Goal: Task Accomplishment & Management: Complete application form

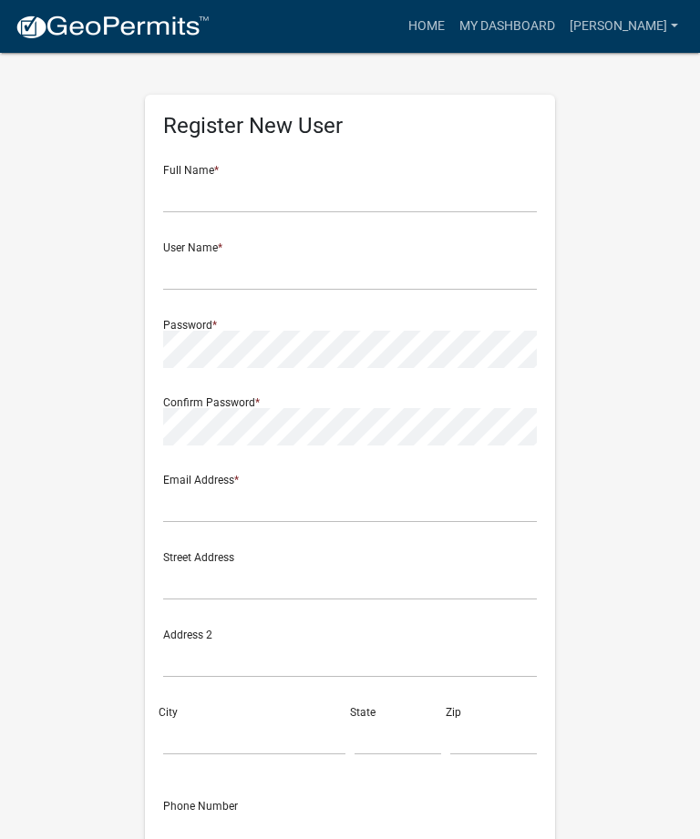
click at [478, 1] on nav "more_horiz Home My Dashboard [PERSON_NAME] Account Logout" at bounding box center [350, 26] width 700 height 53
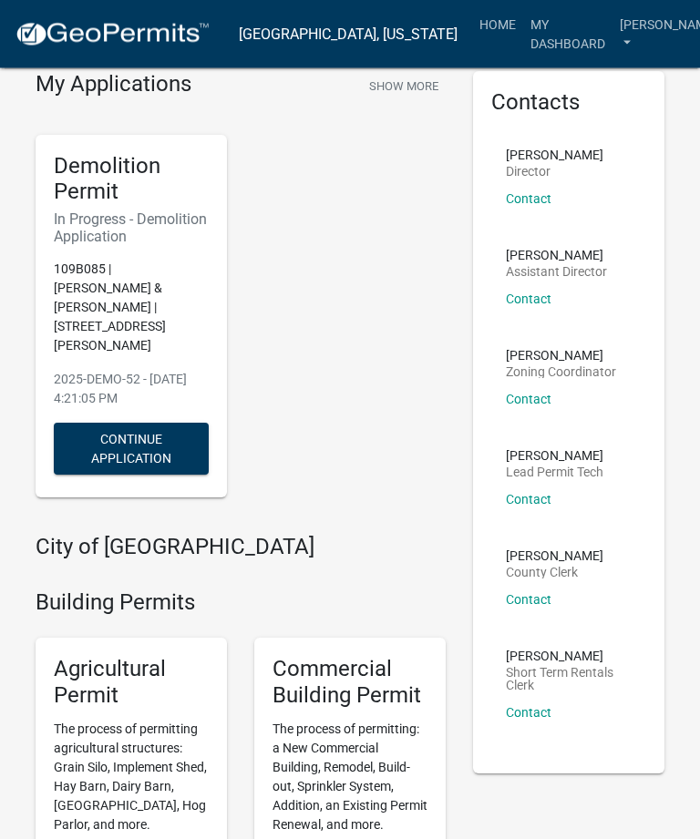
scroll to position [60, 0]
click at [108, 423] on button "Continue Application" at bounding box center [131, 449] width 155 height 52
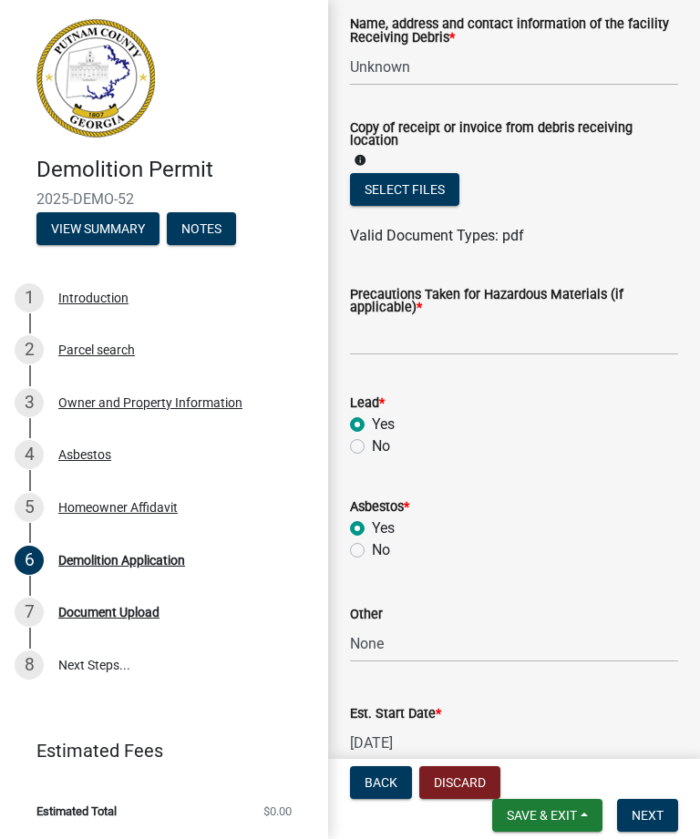
scroll to position [741, 0]
click at [360, 466] on wm-data-entity-input "Lead * Yes No" at bounding box center [514, 423] width 328 height 104
click at [374, 446] on label "No" at bounding box center [381, 447] width 18 height 22
click at [374, 446] on input "No" at bounding box center [378, 442] width 12 height 12
radio input "true"
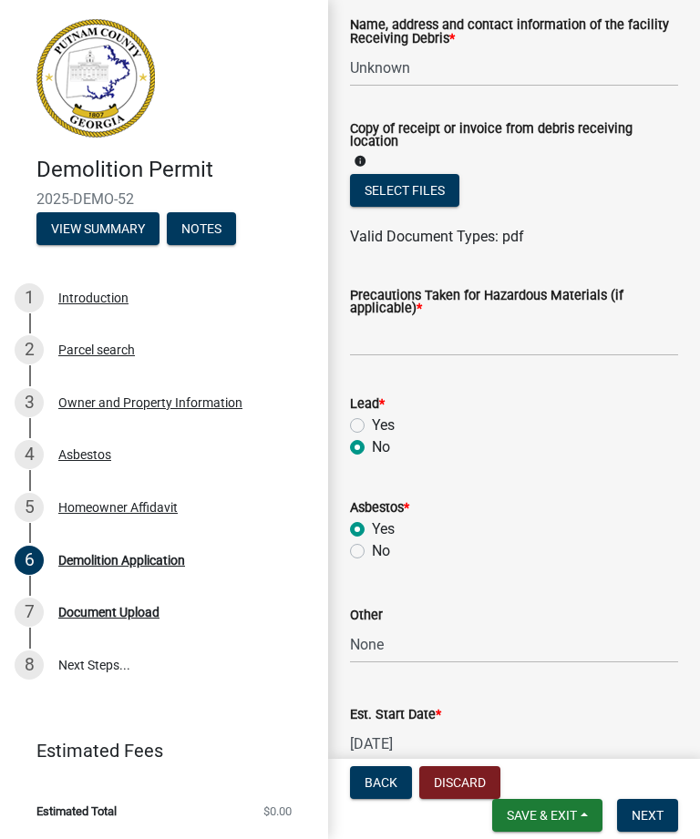
click at [372, 557] on label "No" at bounding box center [381, 551] width 18 height 22
click at [372, 552] on input "No" at bounding box center [378, 546] width 12 height 12
radio input "true"
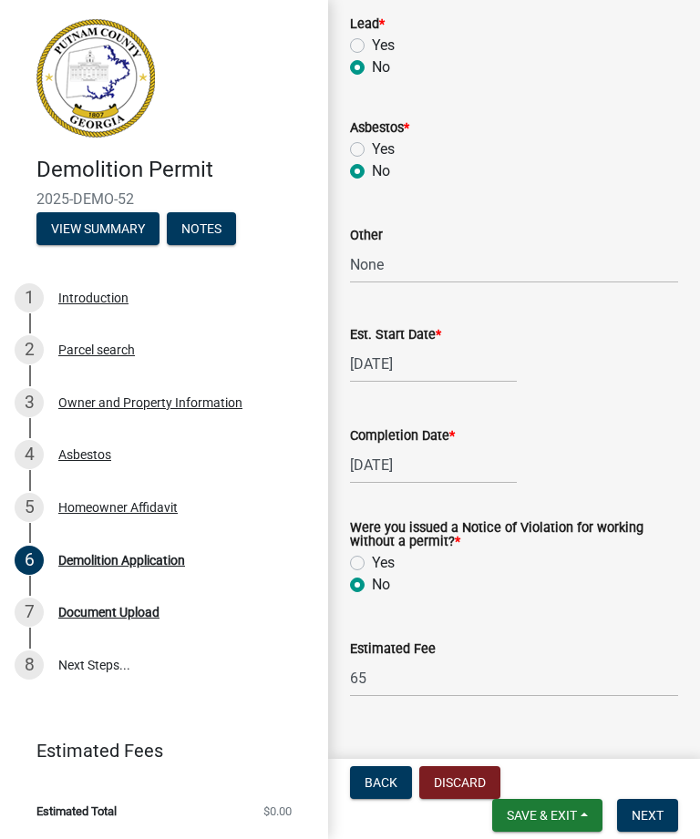
scroll to position [1122, 0]
click at [473, 375] on div "[DATE]" at bounding box center [433, 363] width 167 height 37
select select "9"
select select "2025"
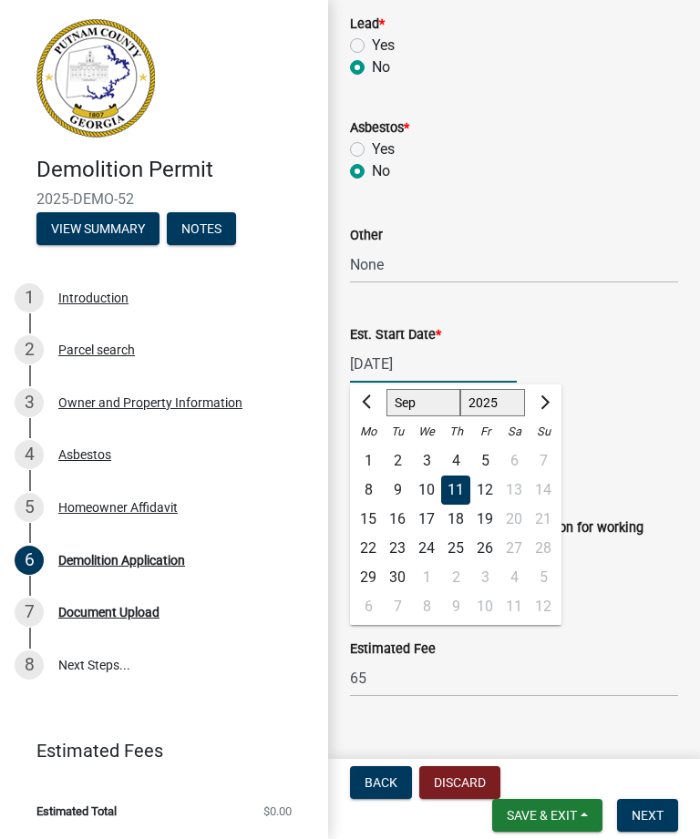
click at [406, 360] on input "[DATE]" at bounding box center [433, 363] width 167 height 37
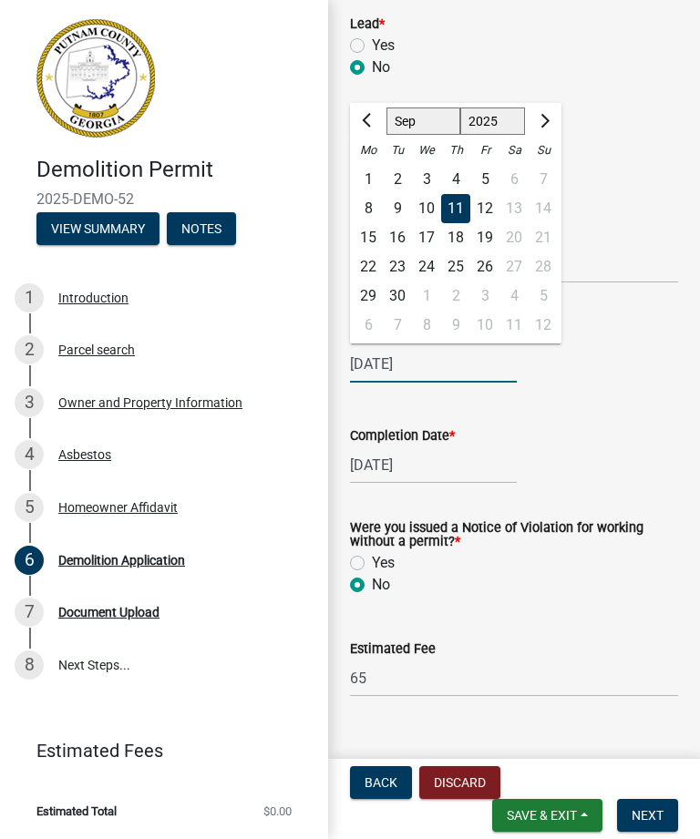
click at [405, 210] on div "9" at bounding box center [397, 208] width 29 height 29
type input "[DATE]"
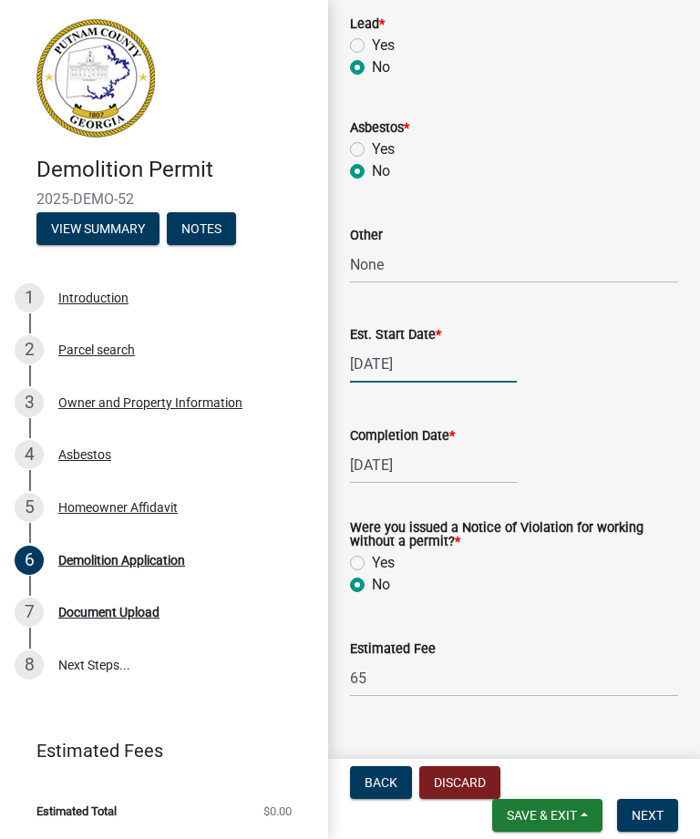
click at [431, 373] on div "[DATE]" at bounding box center [433, 363] width 167 height 37
select select "9"
select select "2025"
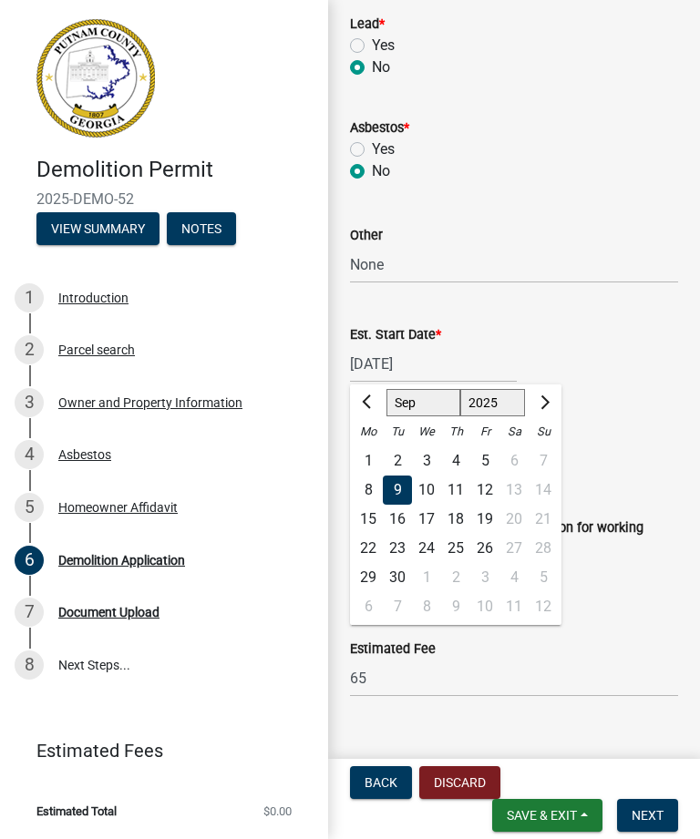
click at [405, 522] on div "16" at bounding box center [397, 519] width 29 height 29
type input "[DATE]"
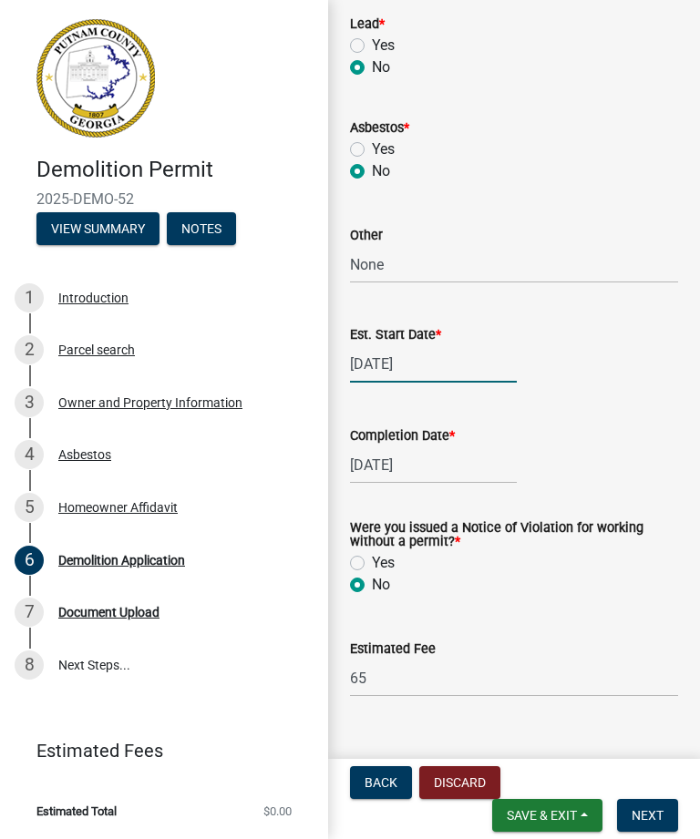
click at [437, 373] on div "[DATE]" at bounding box center [433, 363] width 167 height 37
select select "9"
select select "2025"
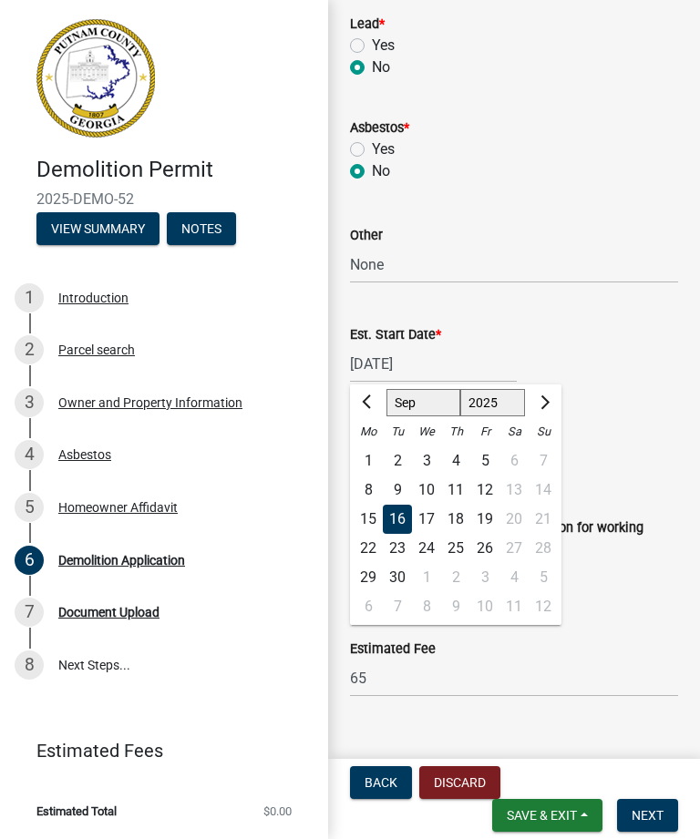
click at [462, 468] on div "4" at bounding box center [455, 460] width 29 height 29
type input "[DATE]"
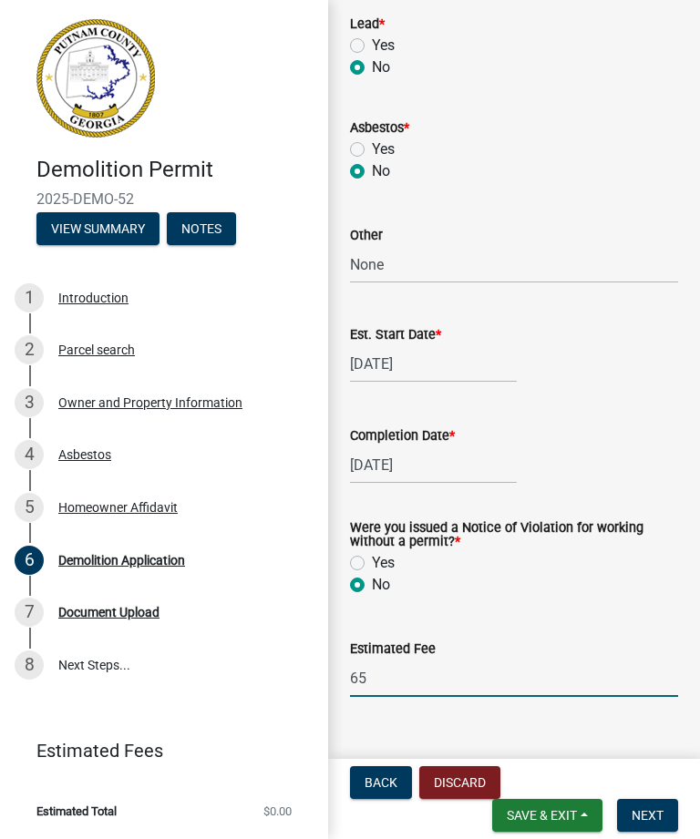
click at [463, 681] on input "65" at bounding box center [514, 678] width 328 height 37
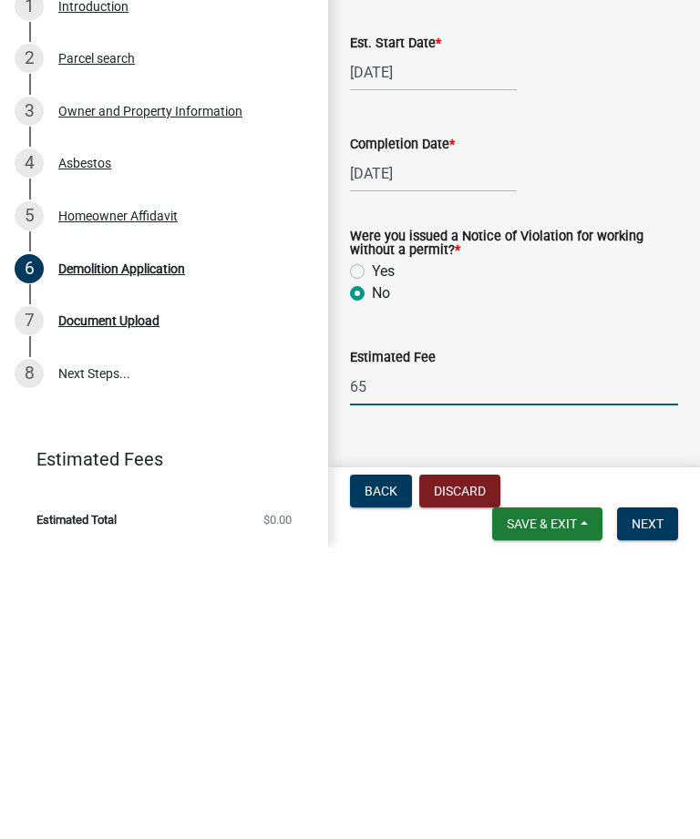
type input "6"
click at [658, 808] on span "Next" at bounding box center [647, 815] width 32 height 15
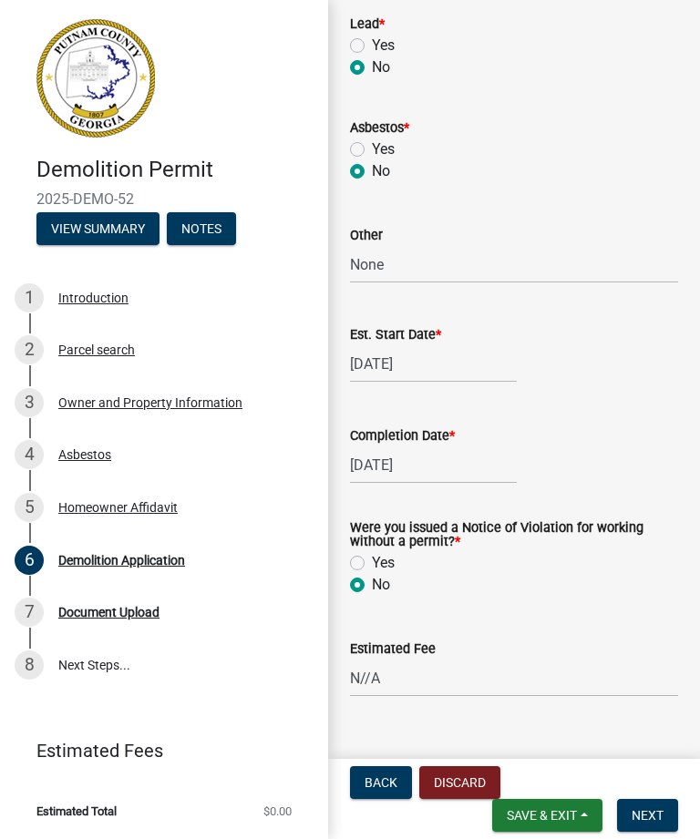
scroll to position [1144, 0]
click at [476, 682] on input "N//A" at bounding box center [514, 678] width 328 height 37
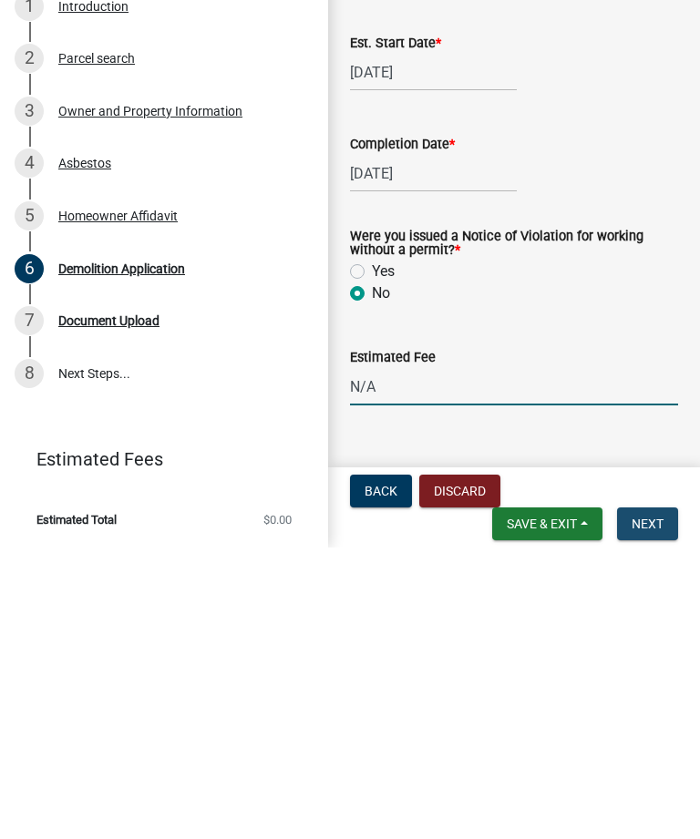
type input "N/A"
click at [662, 808] on span "Next" at bounding box center [647, 815] width 32 height 15
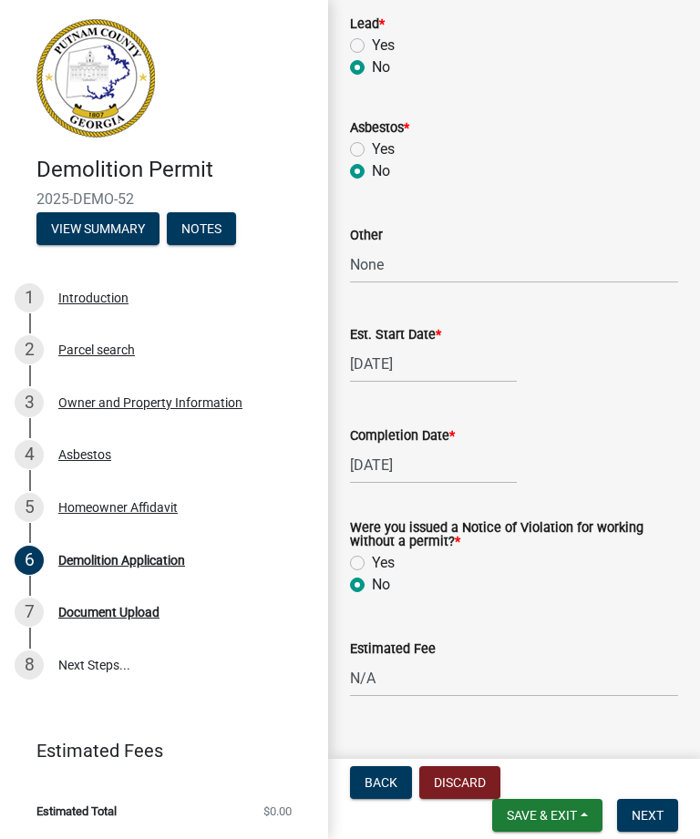
click at [657, 810] on span "Next" at bounding box center [647, 815] width 32 height 15
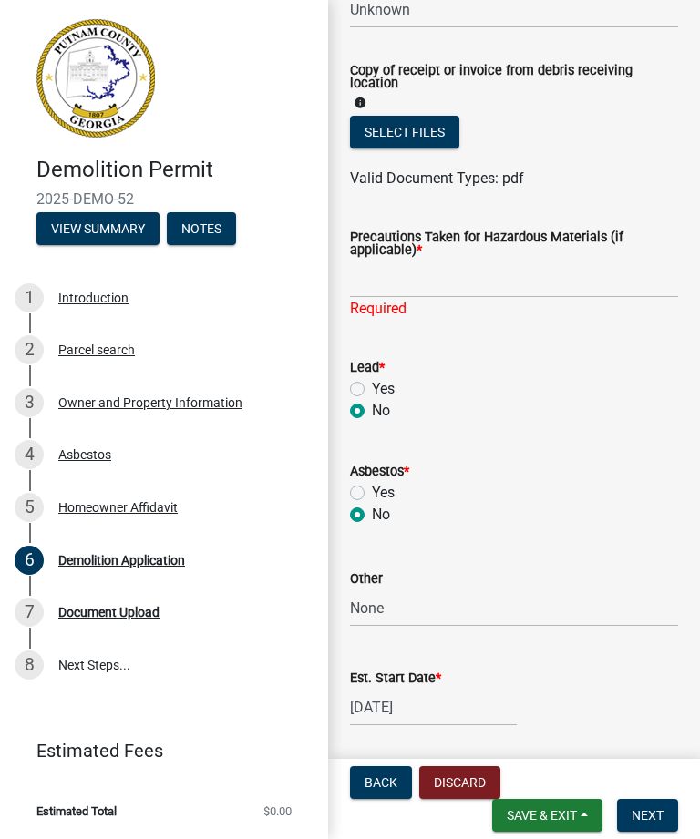
scroll to position [799, 0]
click at [374, 398] on label "Yes" at bounding box center [383, 389] width 23 height 22
click at [374, 390] on input "Yes" at bounding box center [378, 384] width 12 height 12
radio input "true"
click at [372, 491] on label "Yes" at bounding box center [383, 493] width 23 height 22
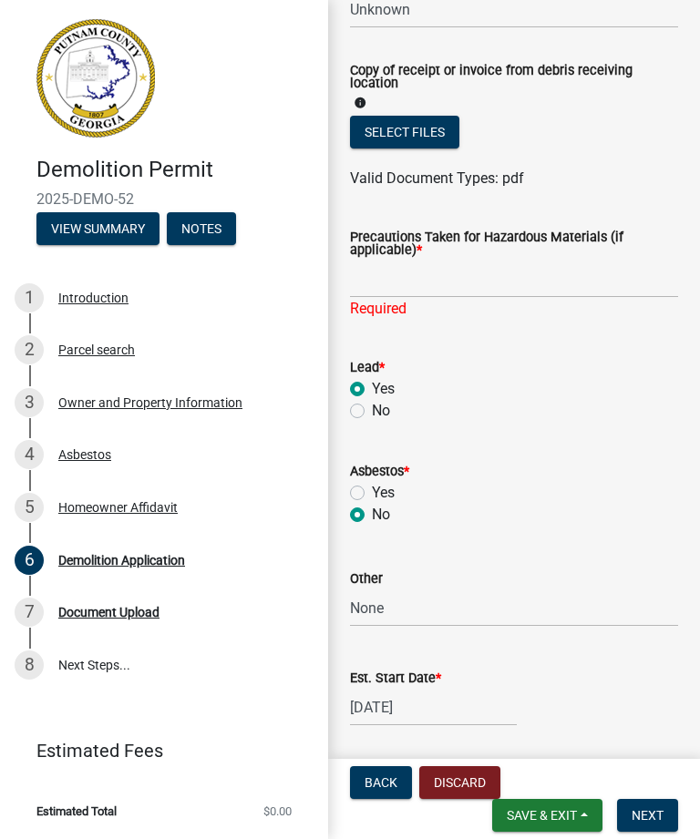
click at [372, 491] on input "Yes" at bounding box center [378, 488] width 12 height 12
radio input "true"
click at [654, 810] on span "Next" at bounding box center [647, 815] width 32 height 15
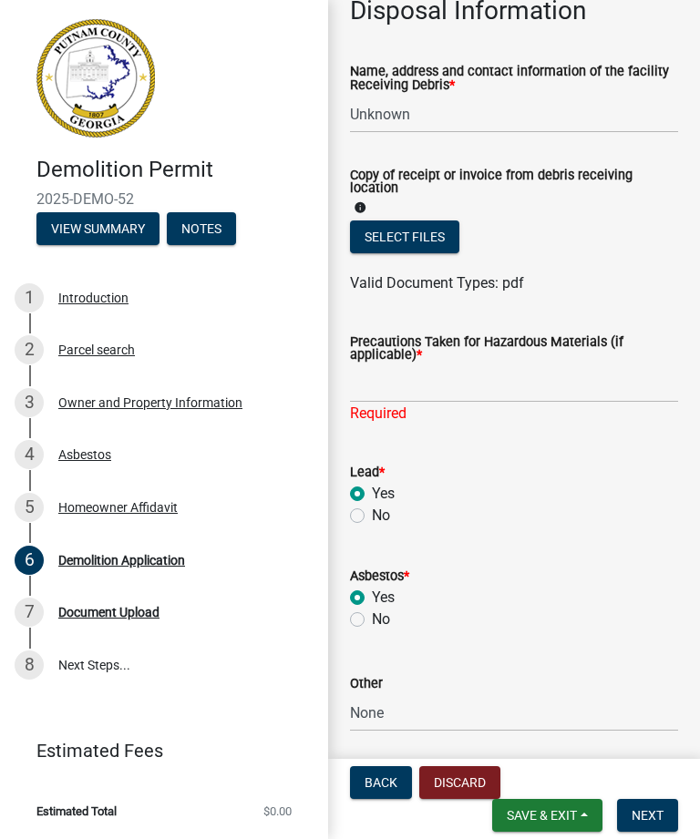
scroll to position [733, 0]
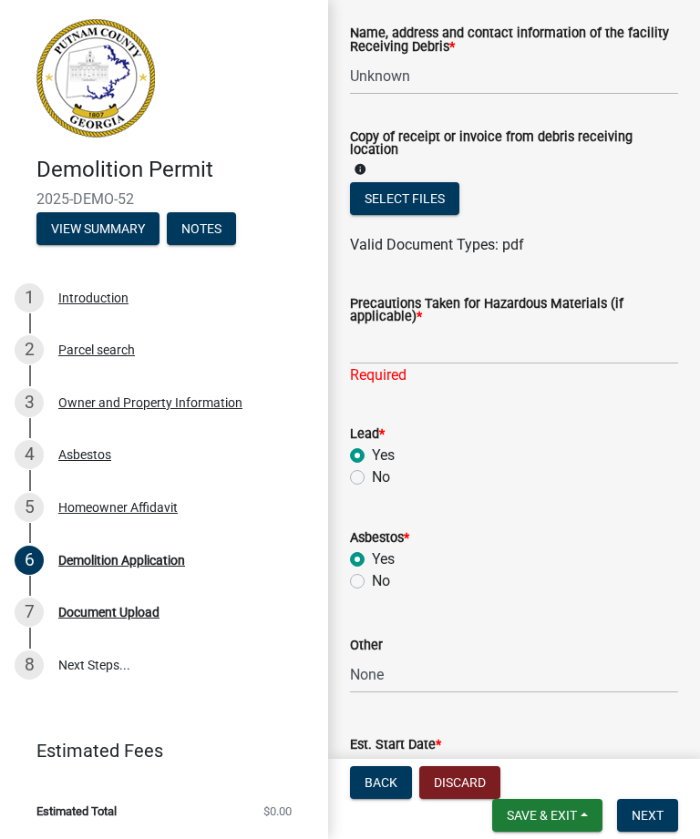
click at [372, 477] on label "No" at bounding box center [381, 478] width 18 height 22
click at [372, 477] on input "No" at bounding box center [378, 473] width 12 height 12
radio input "true"
click at [372, 588] on label "No" at bounding box center [381, 581] width 18 height 22
click at [372, 582] on input "No" at bounding box center [378, 576] width 12 height 12
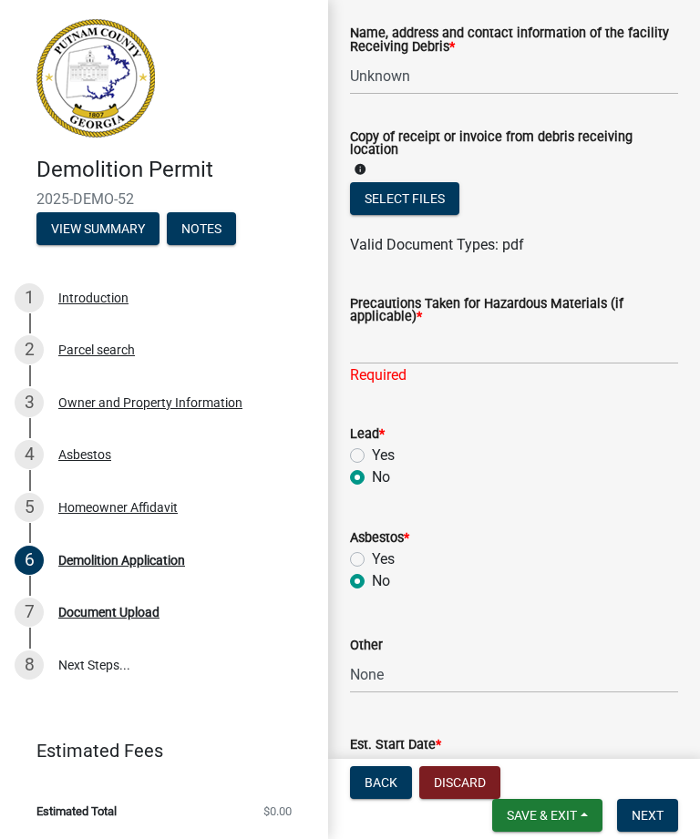
radio input "true"
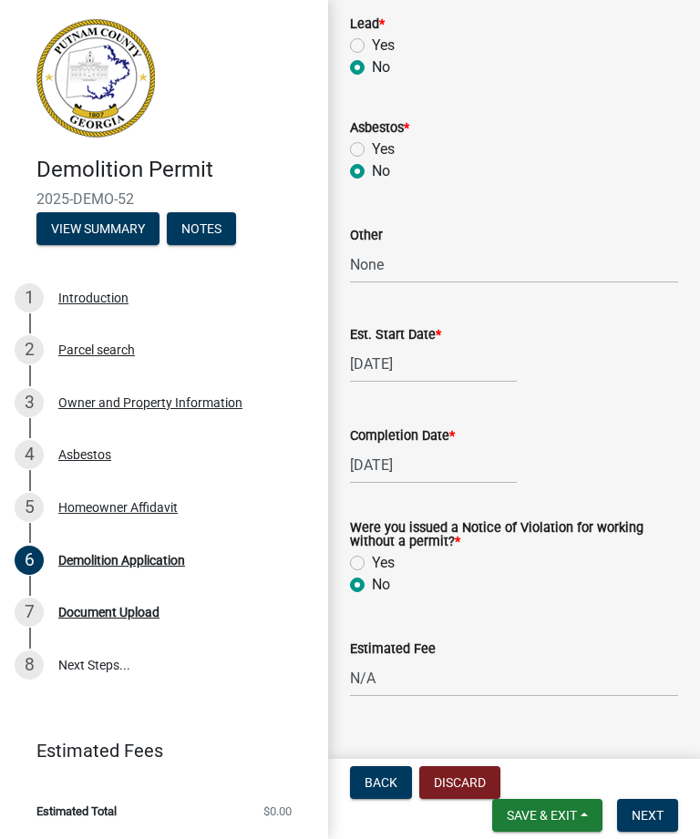
scroll to position [1144, 0]
click at [652, 805] on button "Next" at bounding box center [647, 815] width 61 height 33
click at [653, 821] on span "Next" at bounding box center [647, 815] width 32 height 15
click at [661, 822] on span "Next" at bounding box center [647, 815] width 32 height 15
click at [654, 809] on span "Next" at bounding box center [647, 815] width 32 height 15
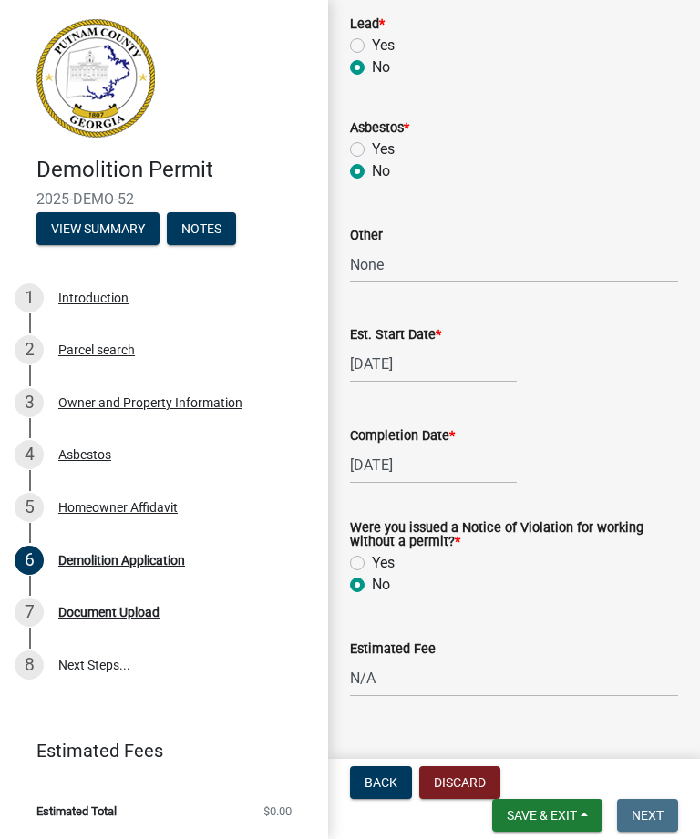
click at [642, 811] on span "Next" at bounding box center [647, 815] width 32 height 15
click at [646, 810] on span "Next" at bounding box center [647, 815] width 32 height 15
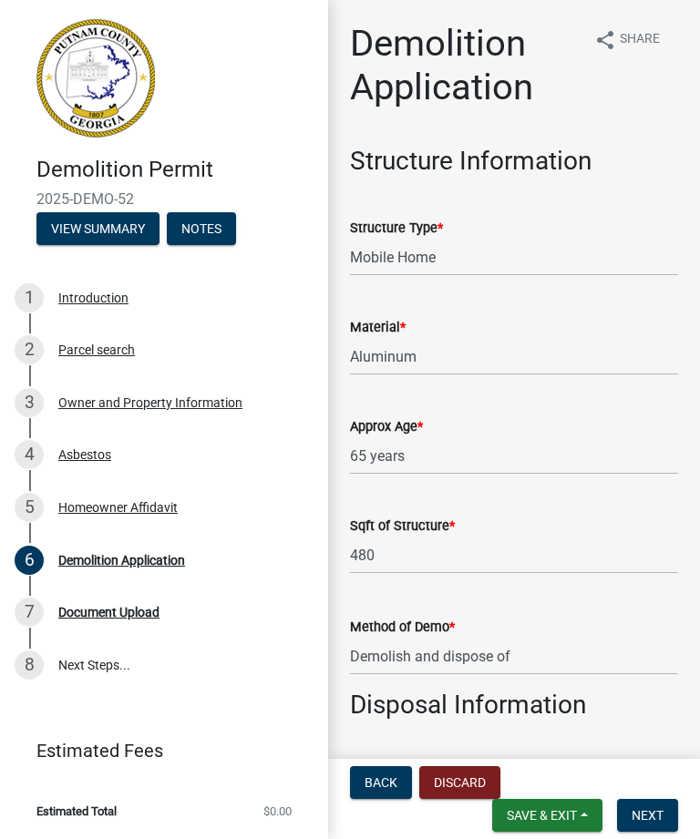
scroll to position [0, 0]
